Goal: Answer question/provide support

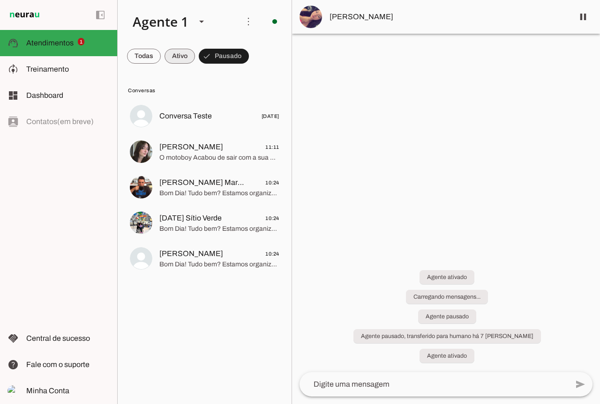
click at [181, 60] on span at bounding box center [180, 56] width 30 height 22
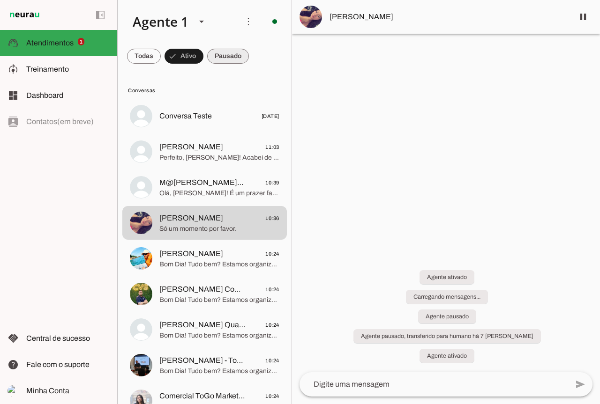
click at [226, 60] on span at bounding box center [228, 56] width 42 height 22
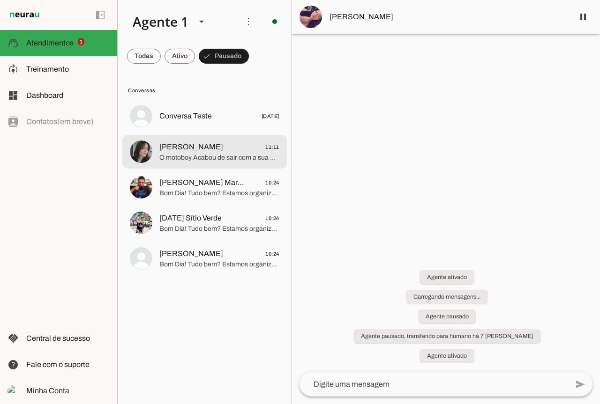
click at [226, 142] on span "Julia Vieira 11:11" at bounding box center [219, 148] width 120 height 12
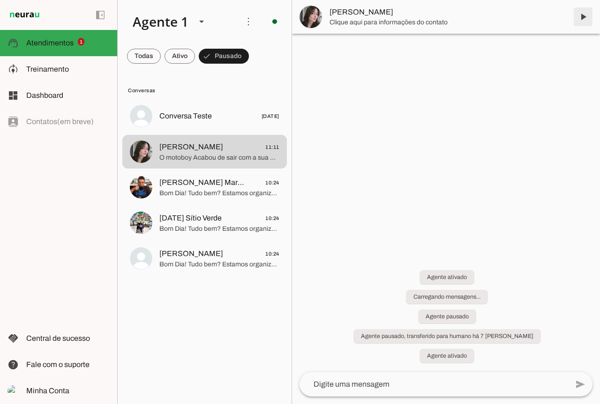
click at [583, 16] on span at bounding box center [583, 17] width 22 height 22
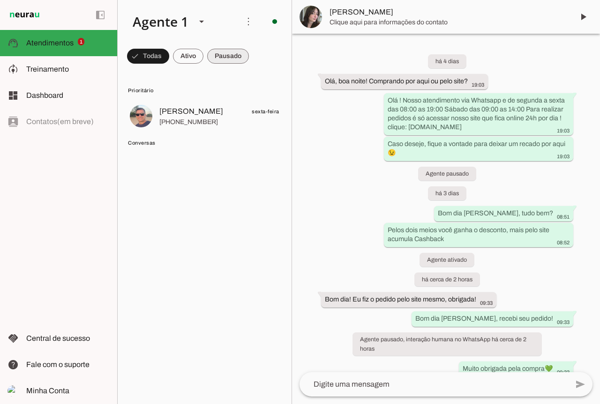
click at [227, 54] on span at bounding box center [228, 56] width 42 height 22
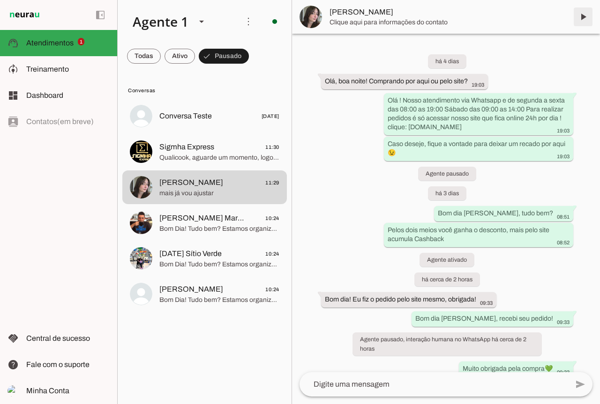
click at [584, 18] on span at bounding box center [583, 17] width 22 height 22
